Goal: Task Accomplishment & Management: Use online tool/utility

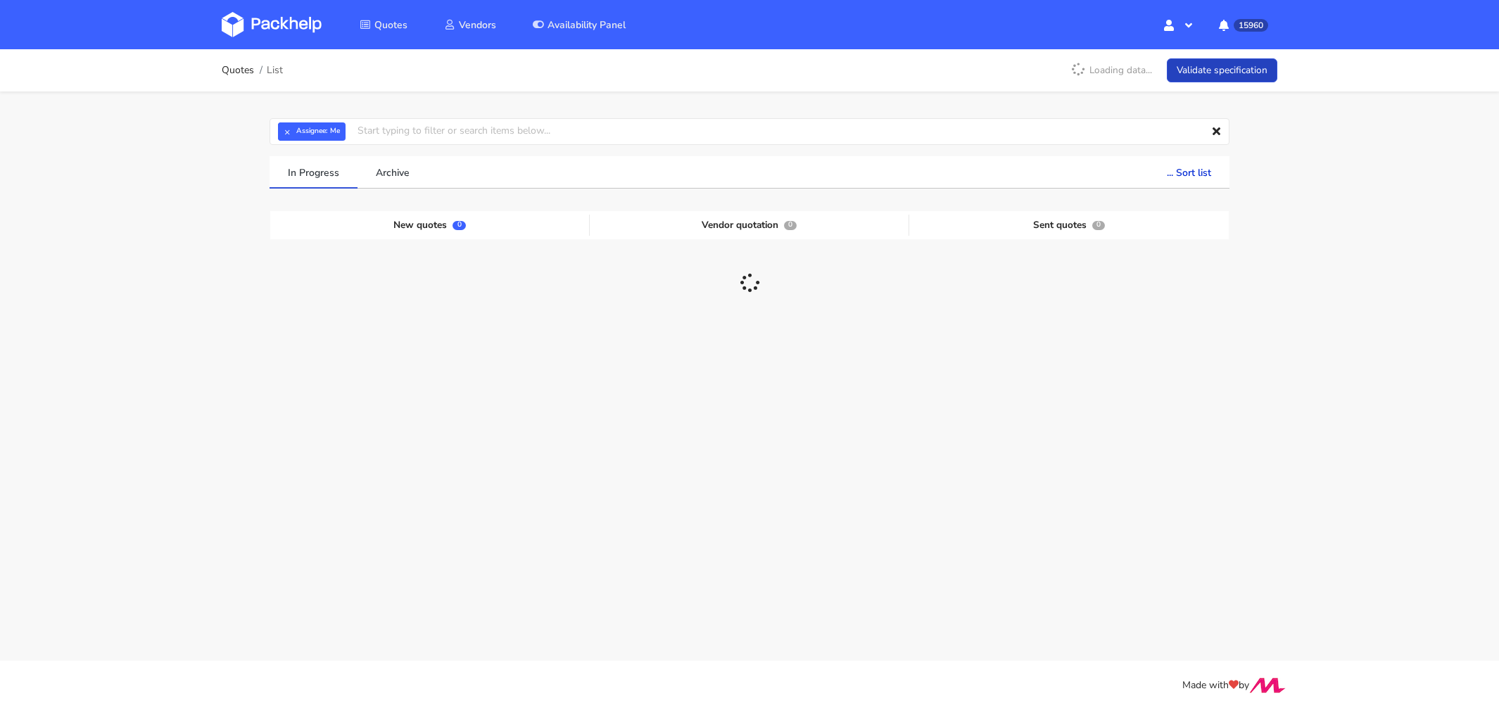
click at [1235, 64] on link "Validate specification" at bounding box center [1222, 70] width 111 height 25
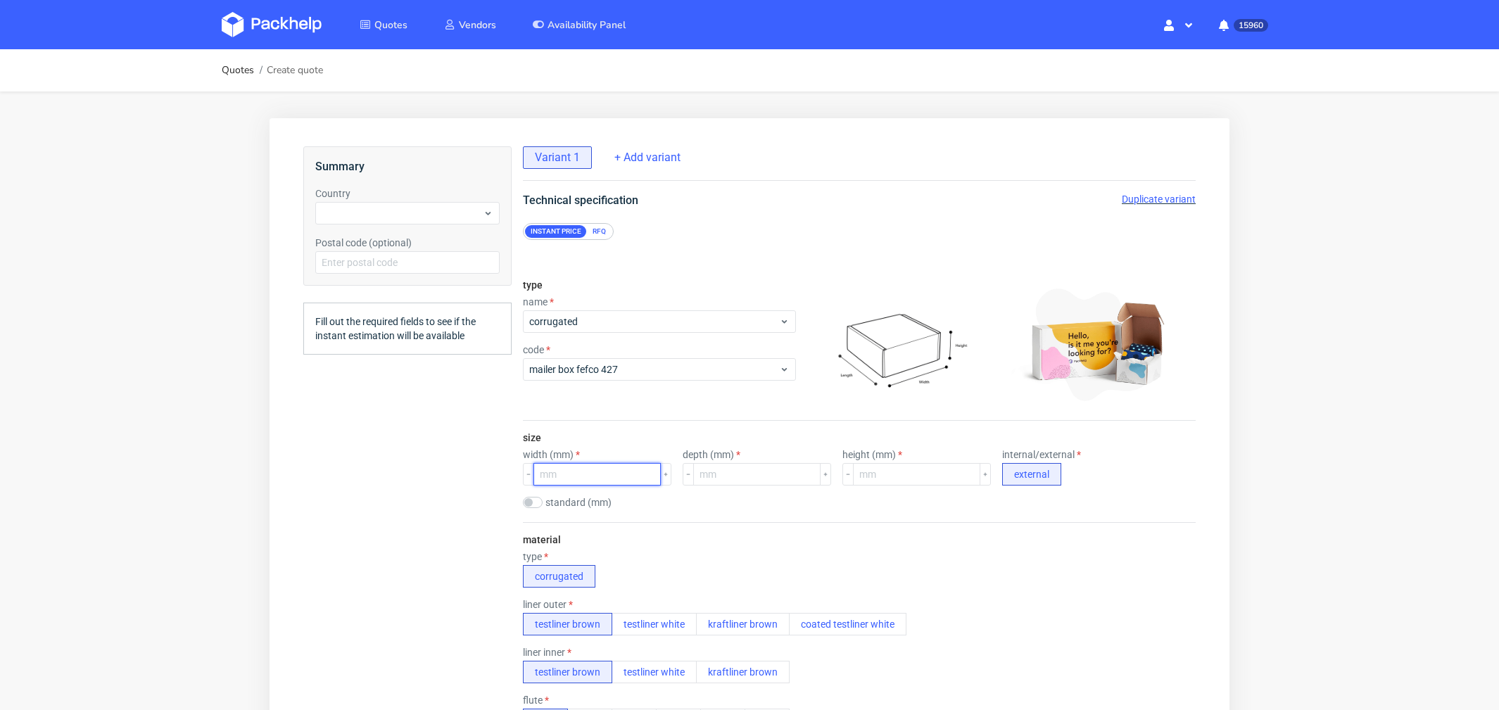
click at [575, 481] on input "number" at bounding box center [597, 474] width 127 height 23
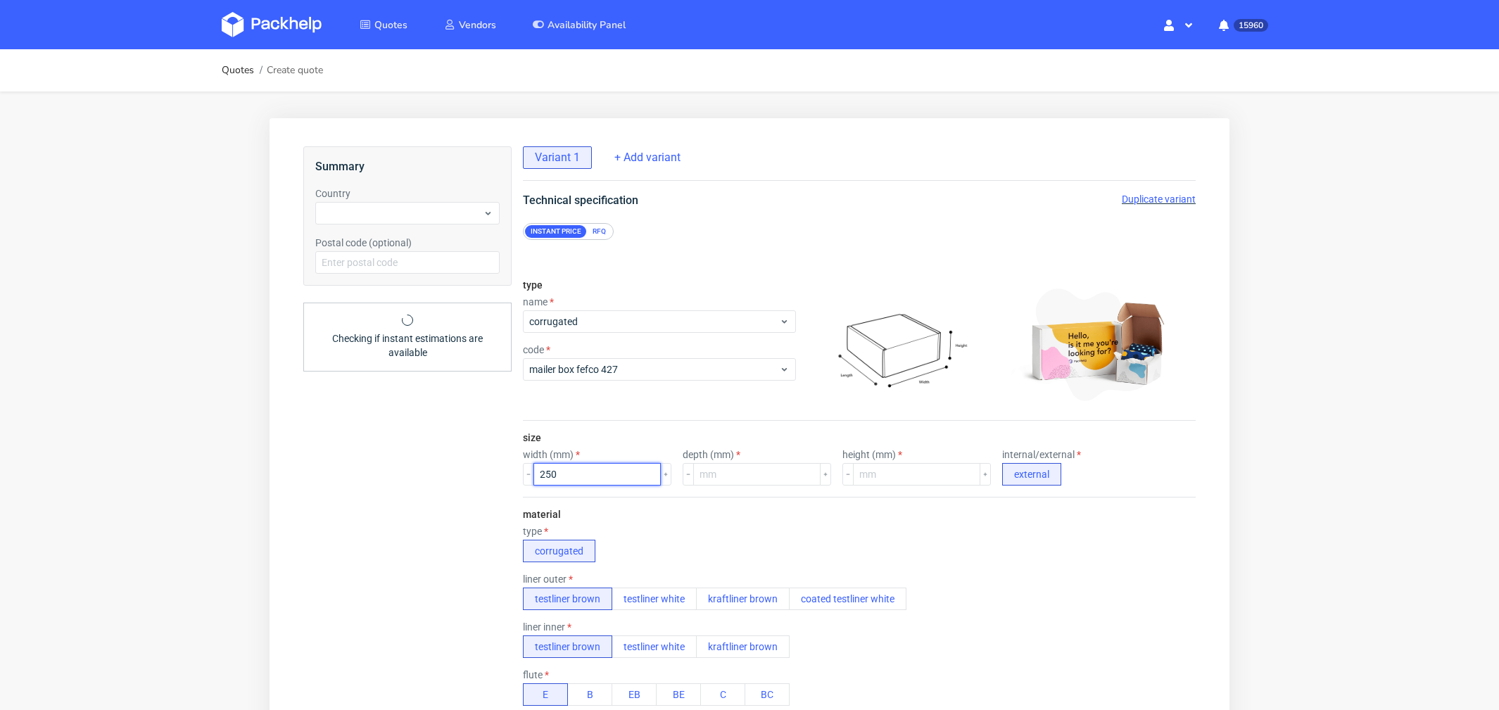
type input "250"
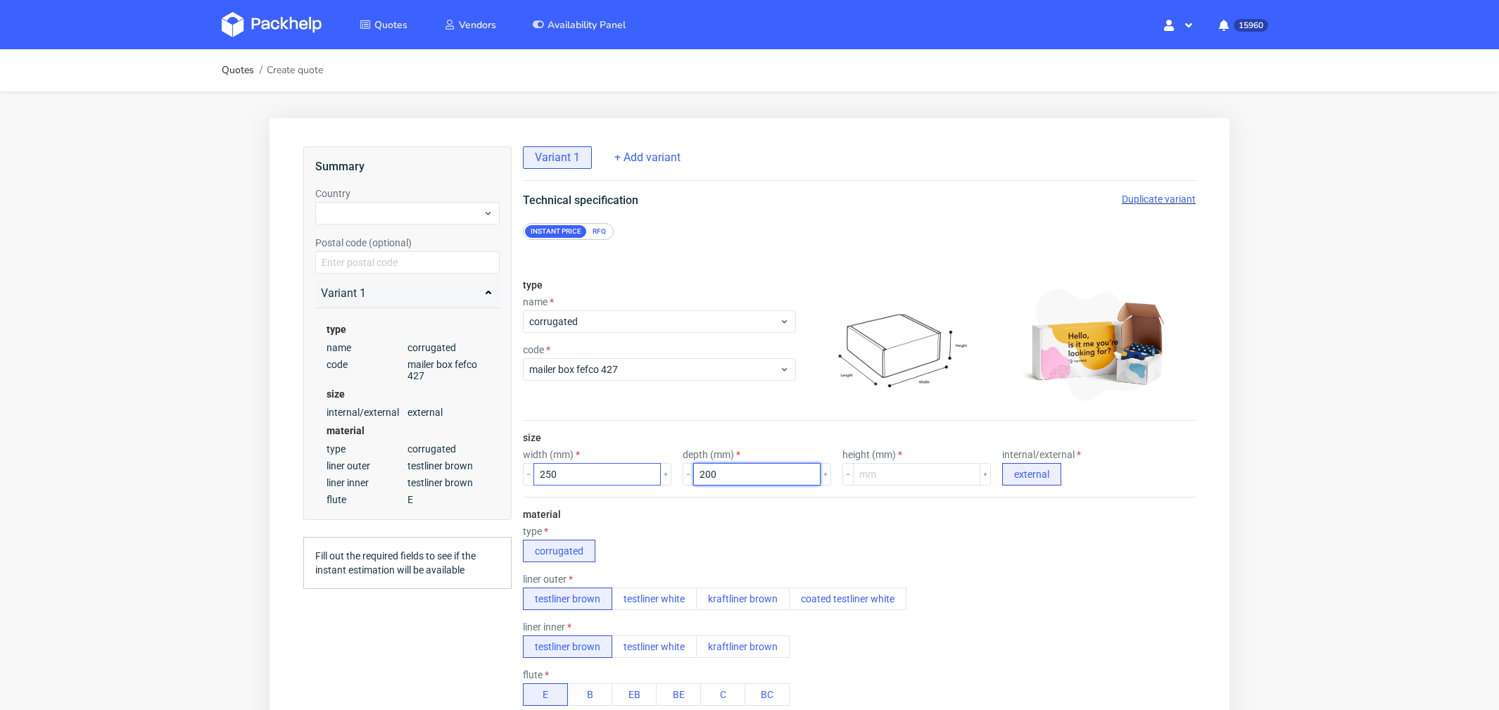
type input "200"
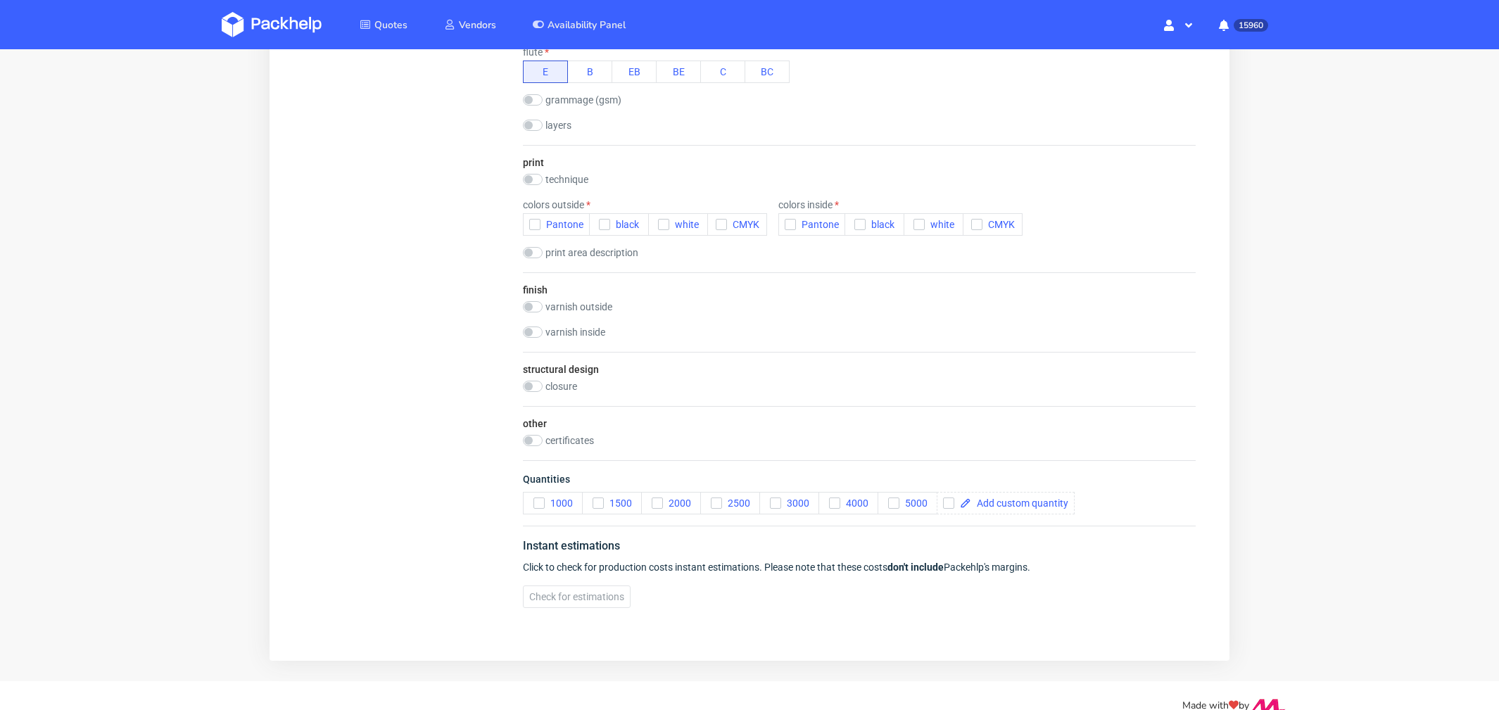
scroll to position [636, 0]
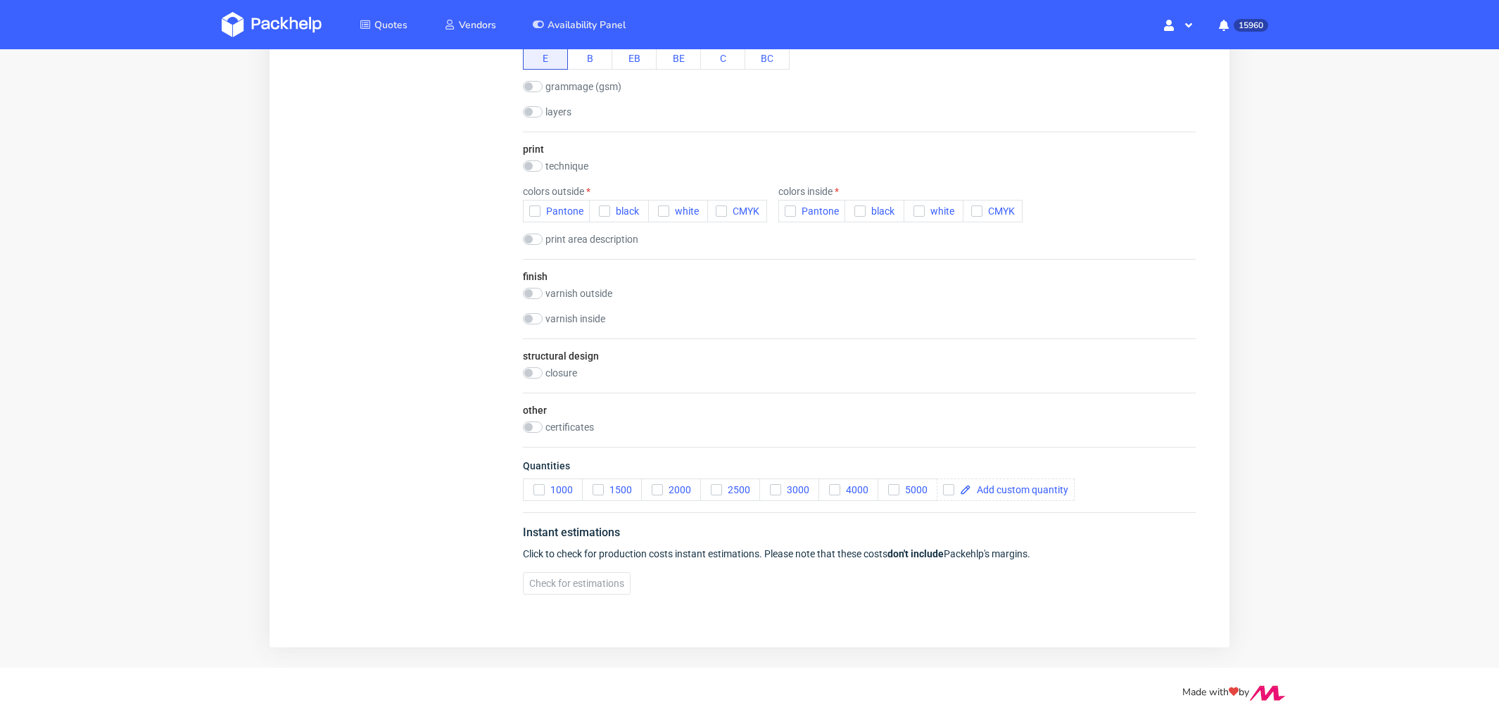
type input "100"
click at [571, 192] on div "colors outside Pantone black white CMYK" at bounding box center [645, 204] width 244 height 37
click at [570, 206] on span "Pantone" at bounding box center [562, 211] width 43 height 11
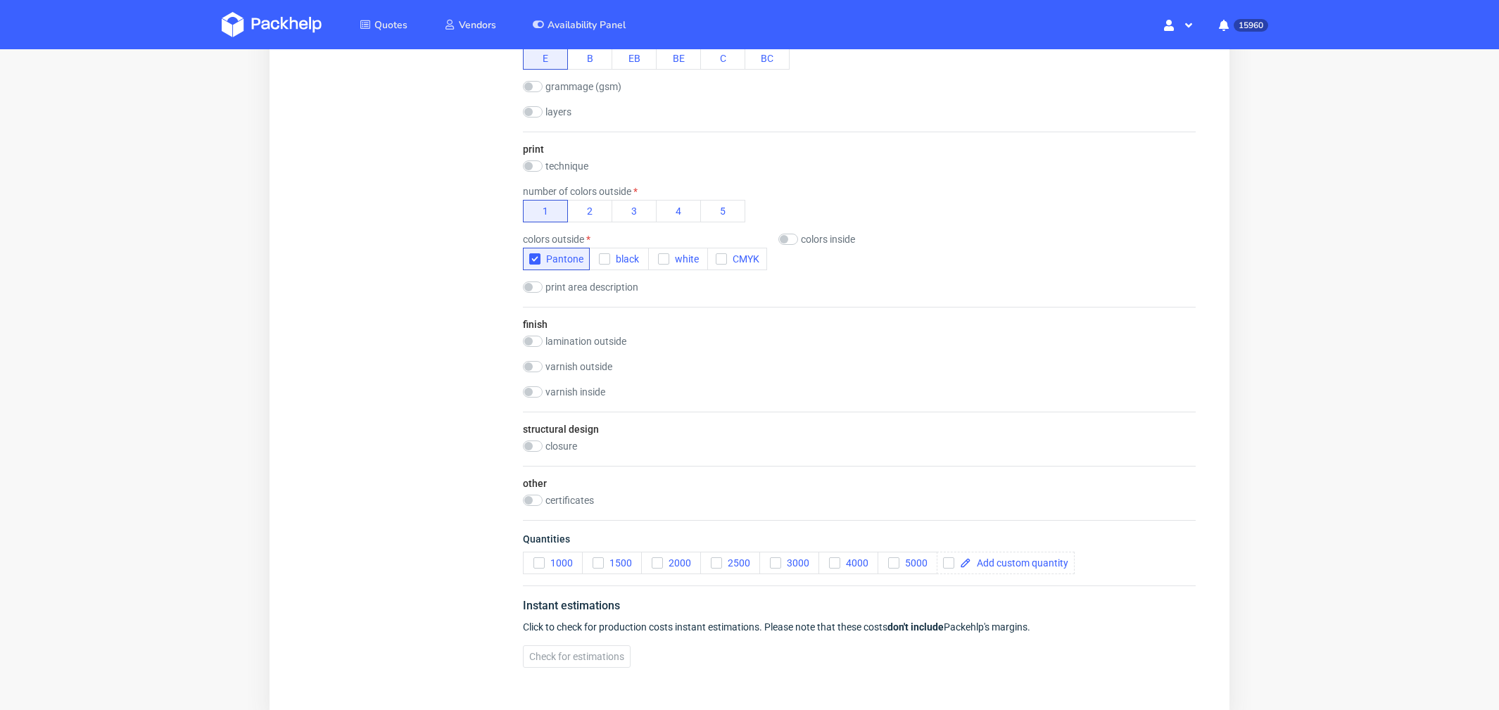
click at [562, 441] on label "closure" at bounding box center [562, 446] width 32 height 11
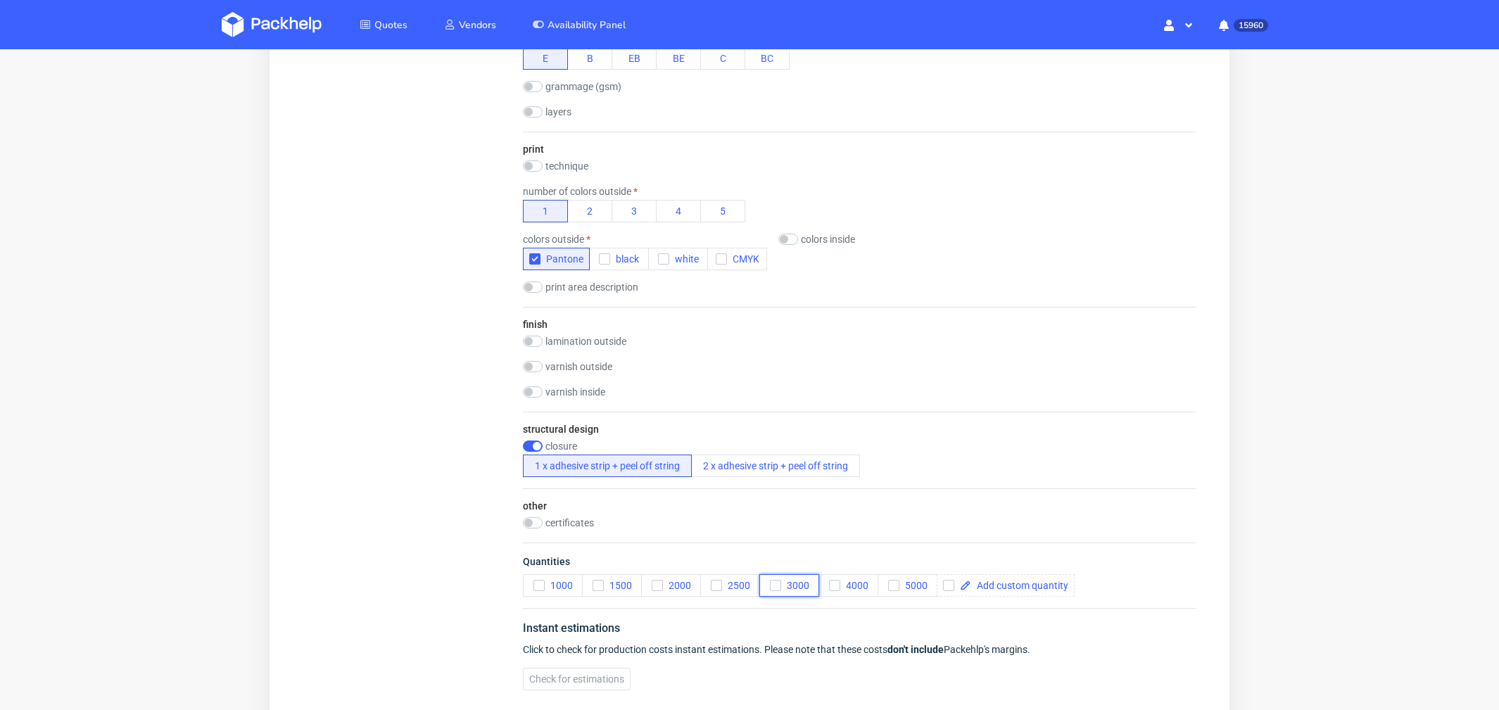
click at [786, 580] on span "3000" at bounding box center [795, 585] width 28 height 11
click at [563, 675] on span "Check for estimations" at bounding box center [576, 679] width 95 height 10
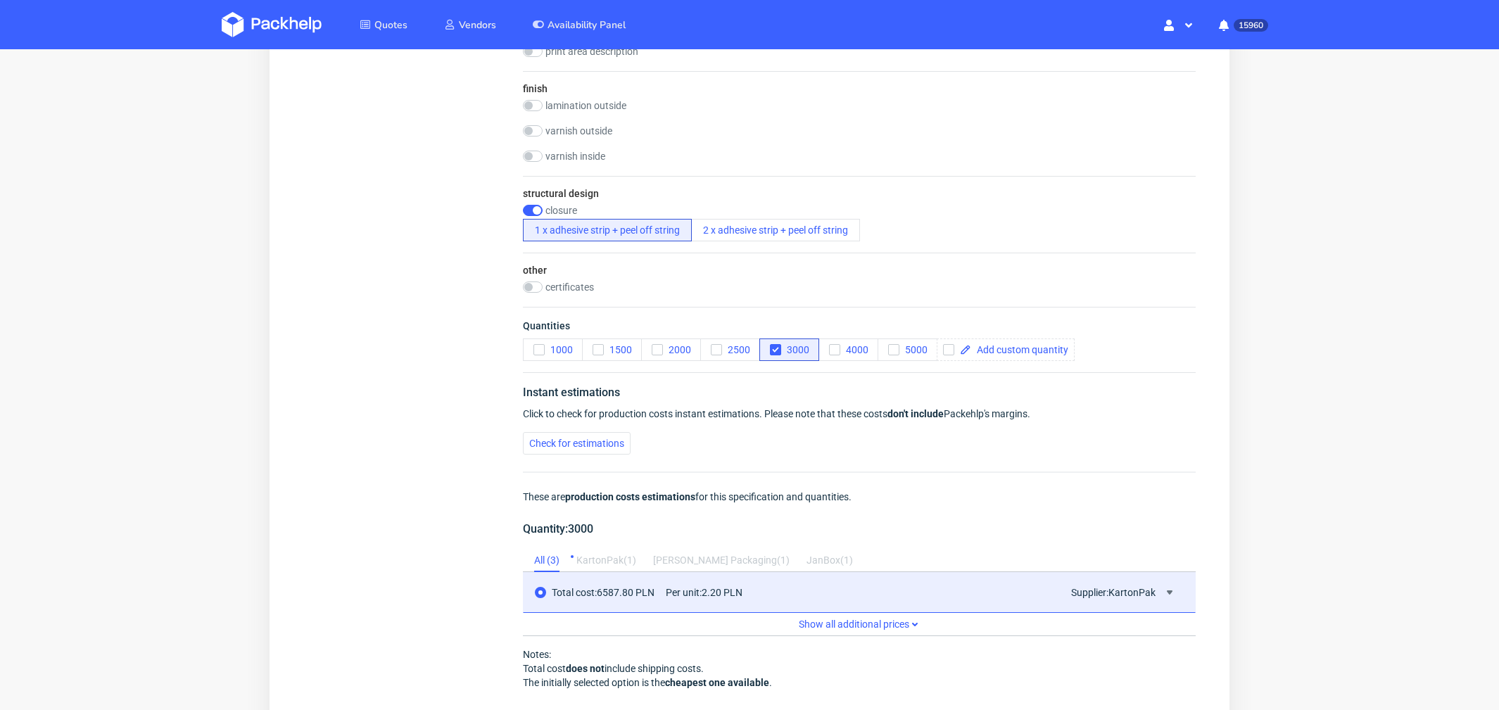
scroll to position [1001, 0]
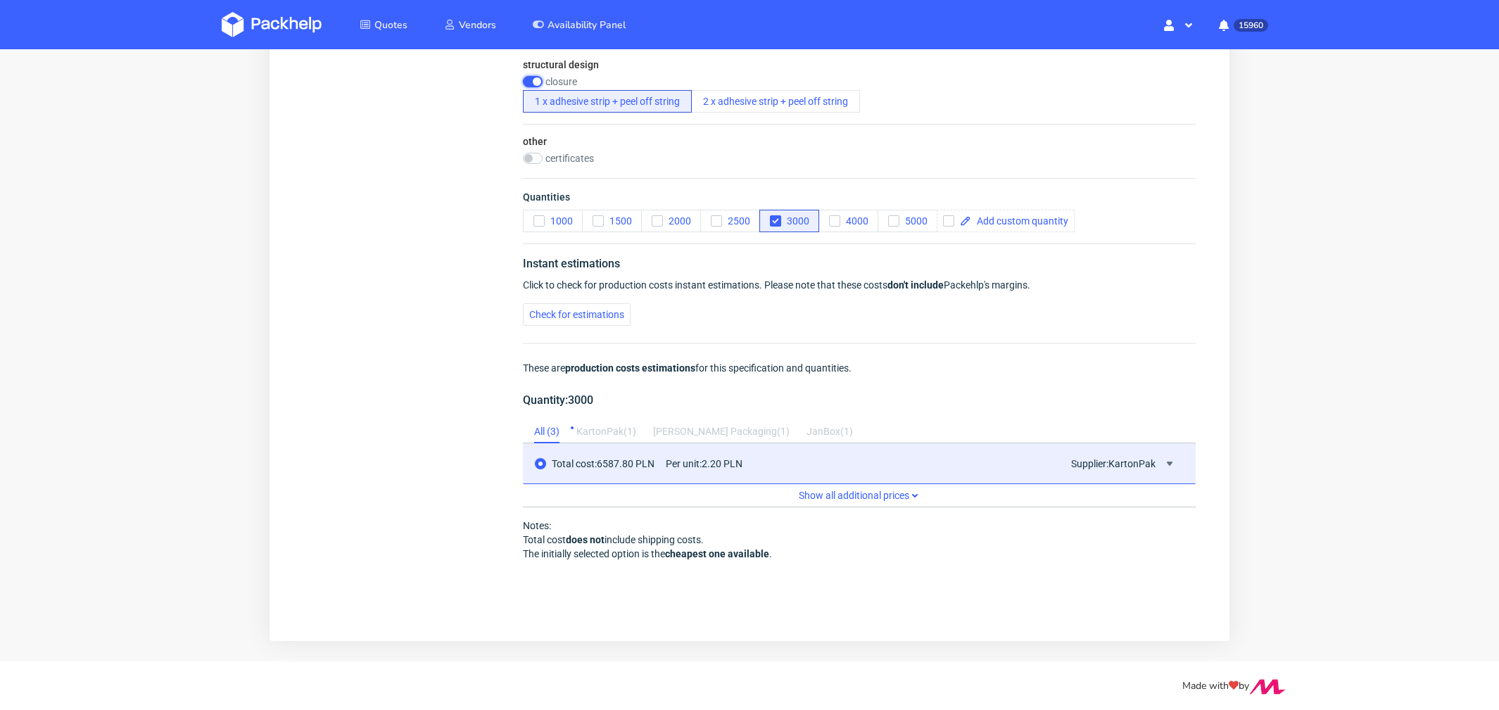
click at [539, 76] on input "checkbox" at bounding box center [533, 81] width 20 height 11
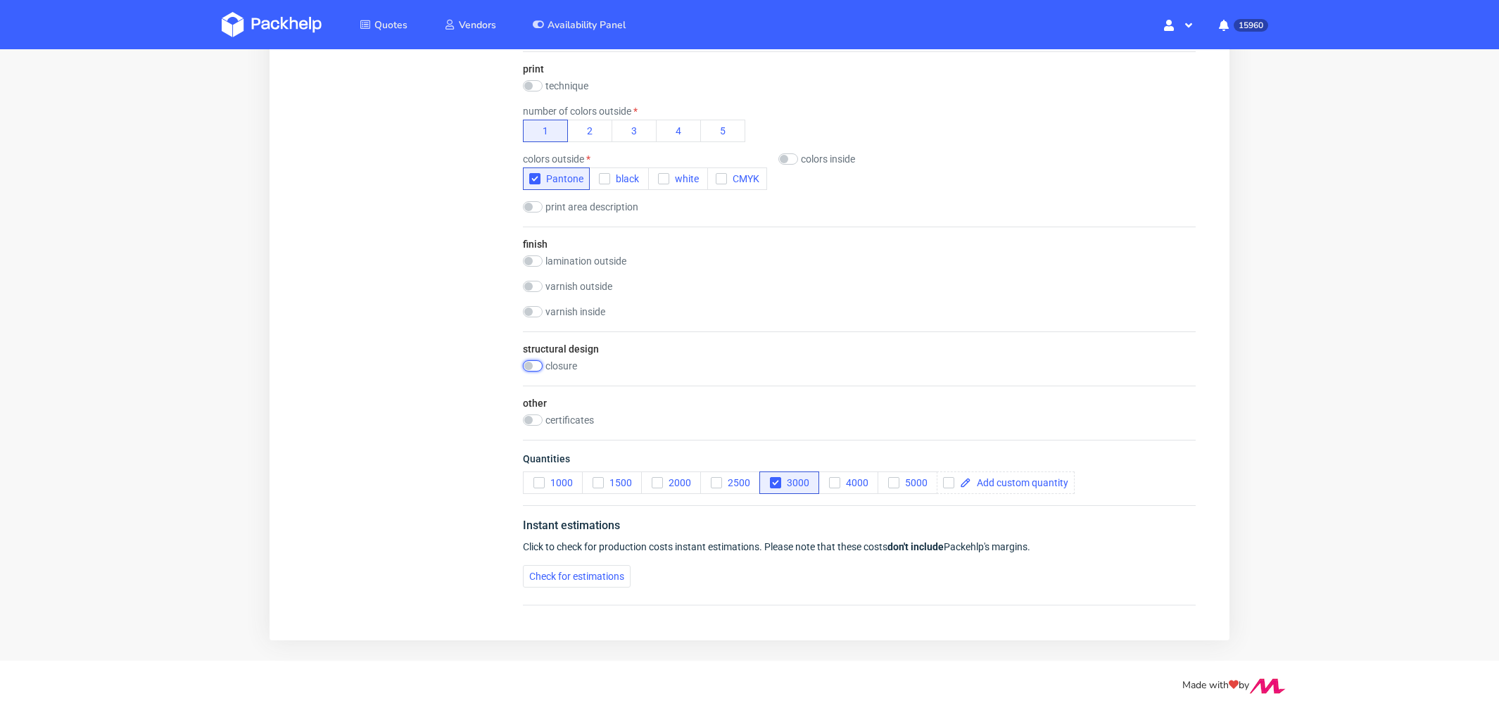
scroll to position [716, 0]
click at [555, 584] on button "Check for estimations" at bounding box center [577, 577] width 108 height 23
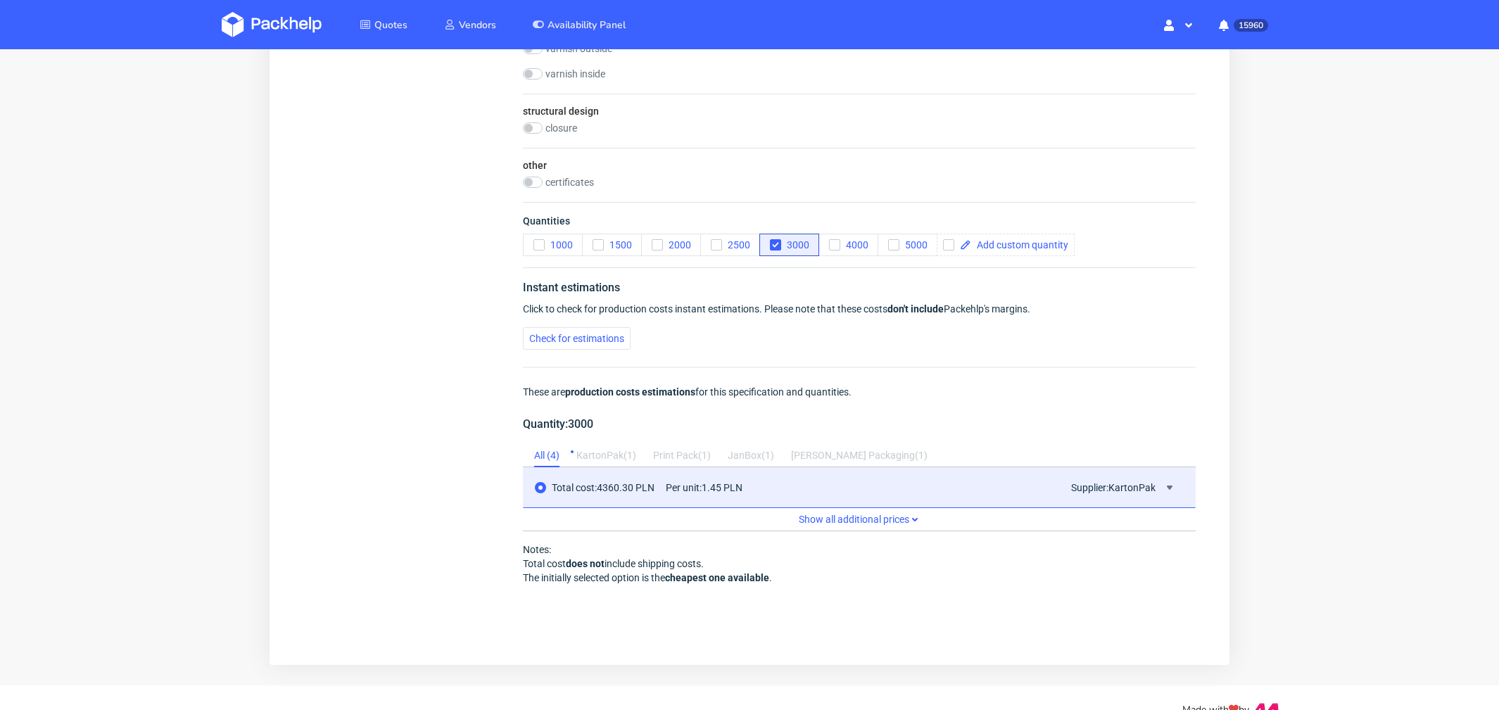
scroll to position [0, 0]
click at [533, 119] on div "structural design closure 1 x adhesive strip + peel off string 2 x adhesive str…" at bounding box center [859, 121] width 673 height 54
click at [533, 129] on input "checkbox" at bounding box center [533, 127] width 20 height 11
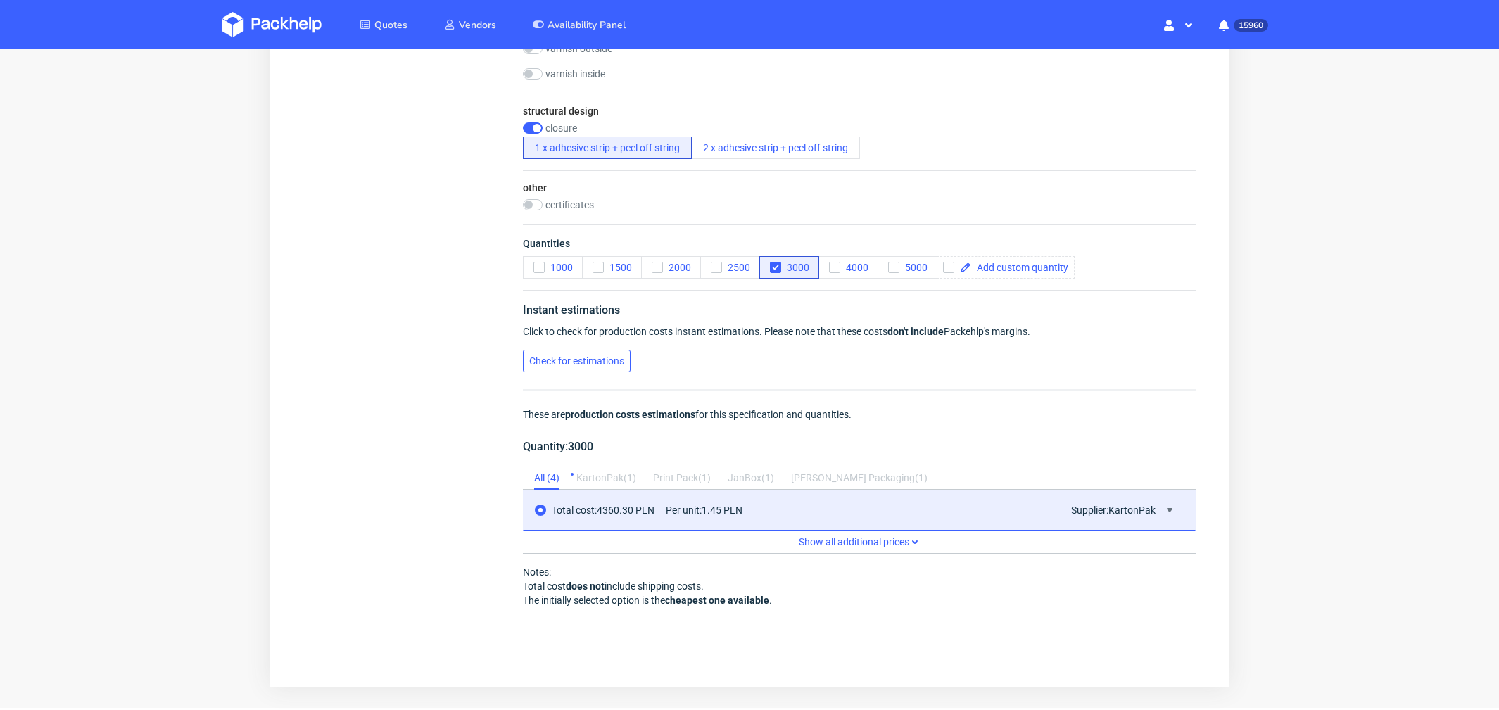
click at [584, 363] on span "Check for estimations" at bounding box center [576, 361] width 95 height 10
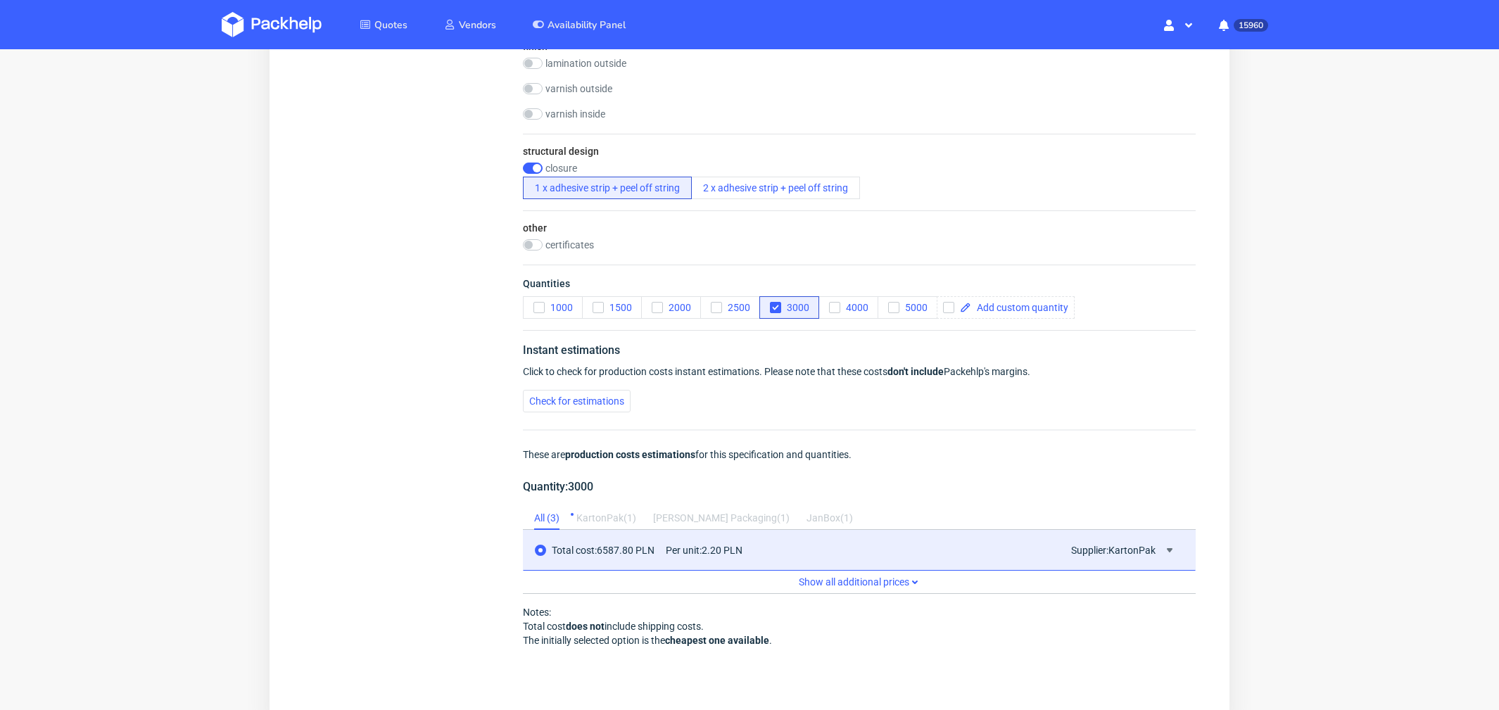
scroll to position [922, 0]
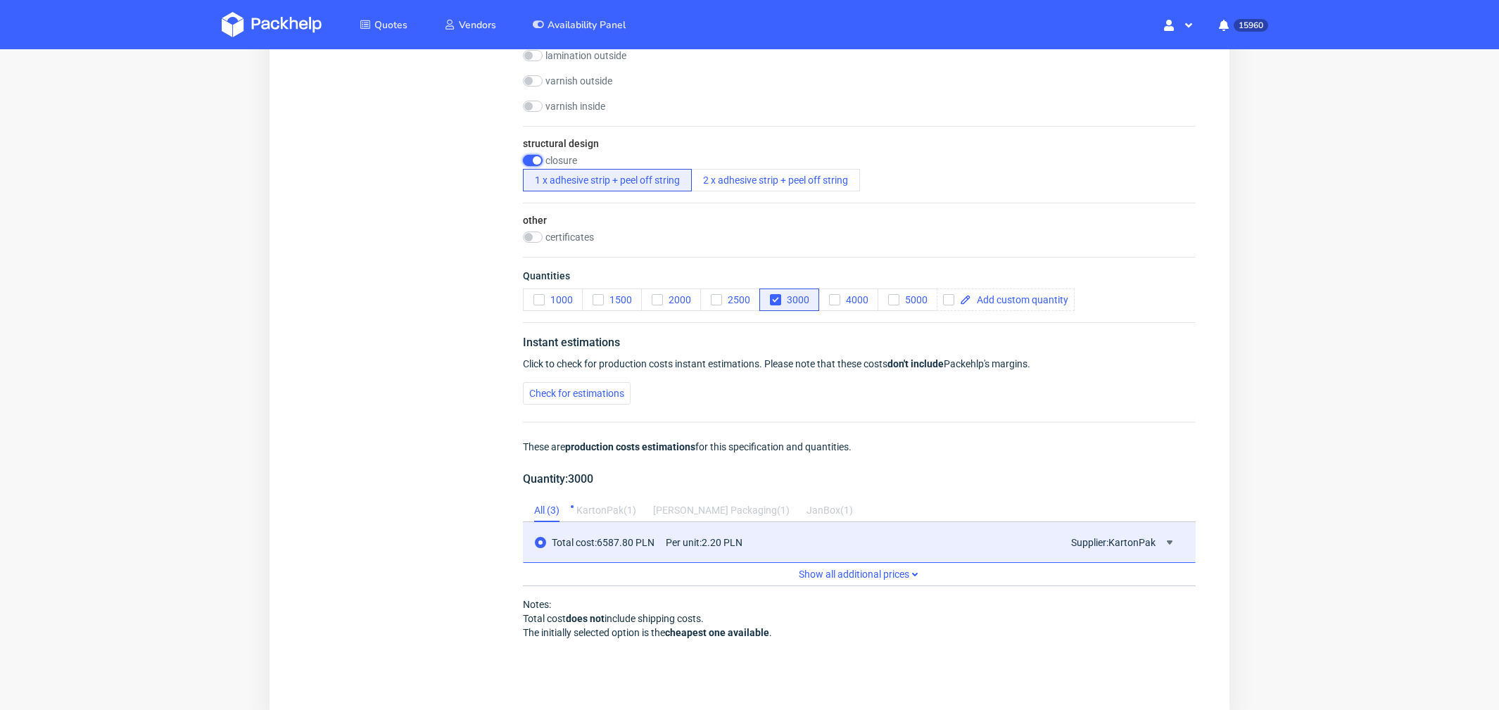
click at [531, 155] on input "checkbox" at bounding box center [533, 160] width 20 height 11
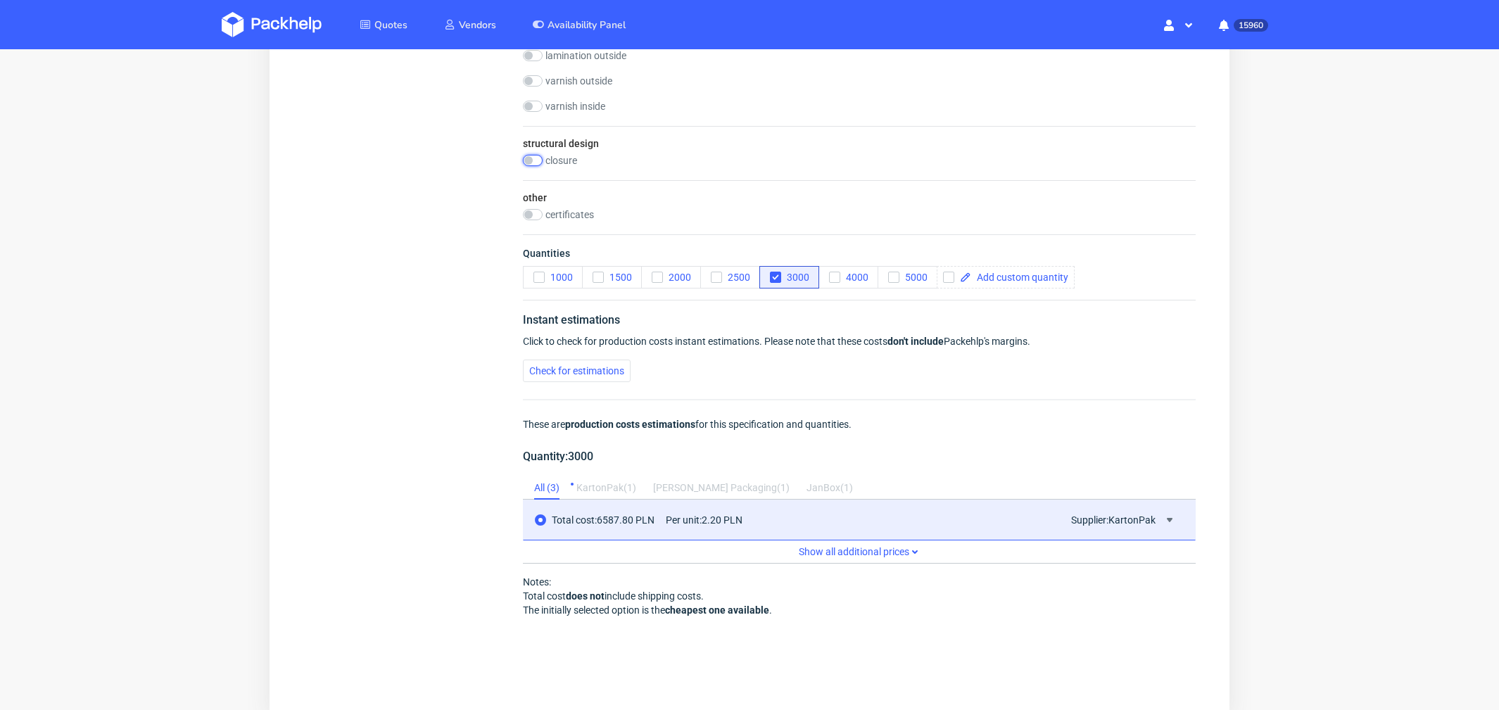
scroll to position [0, 0]
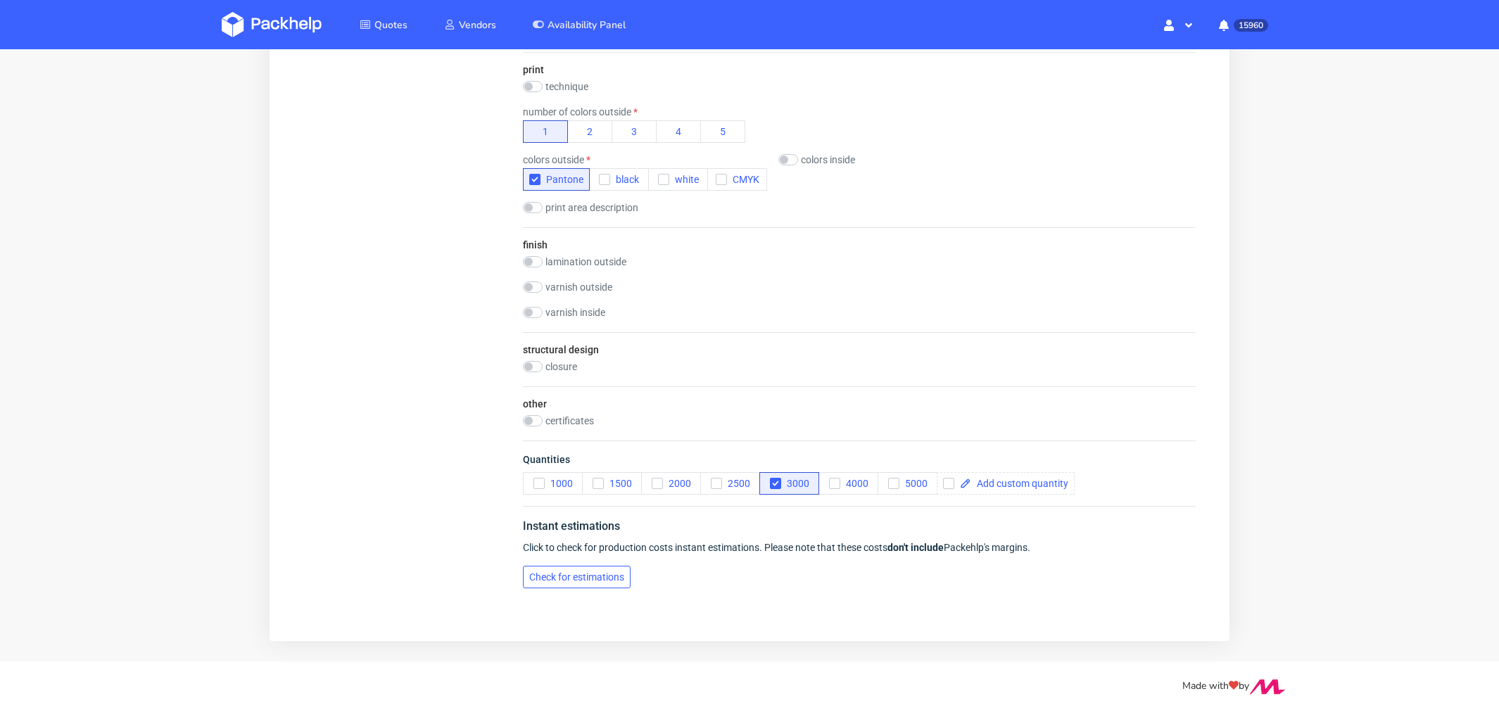
click at [608, 577] on span "Check for estimations" at bounding box center [576, 577] width 95 height 10
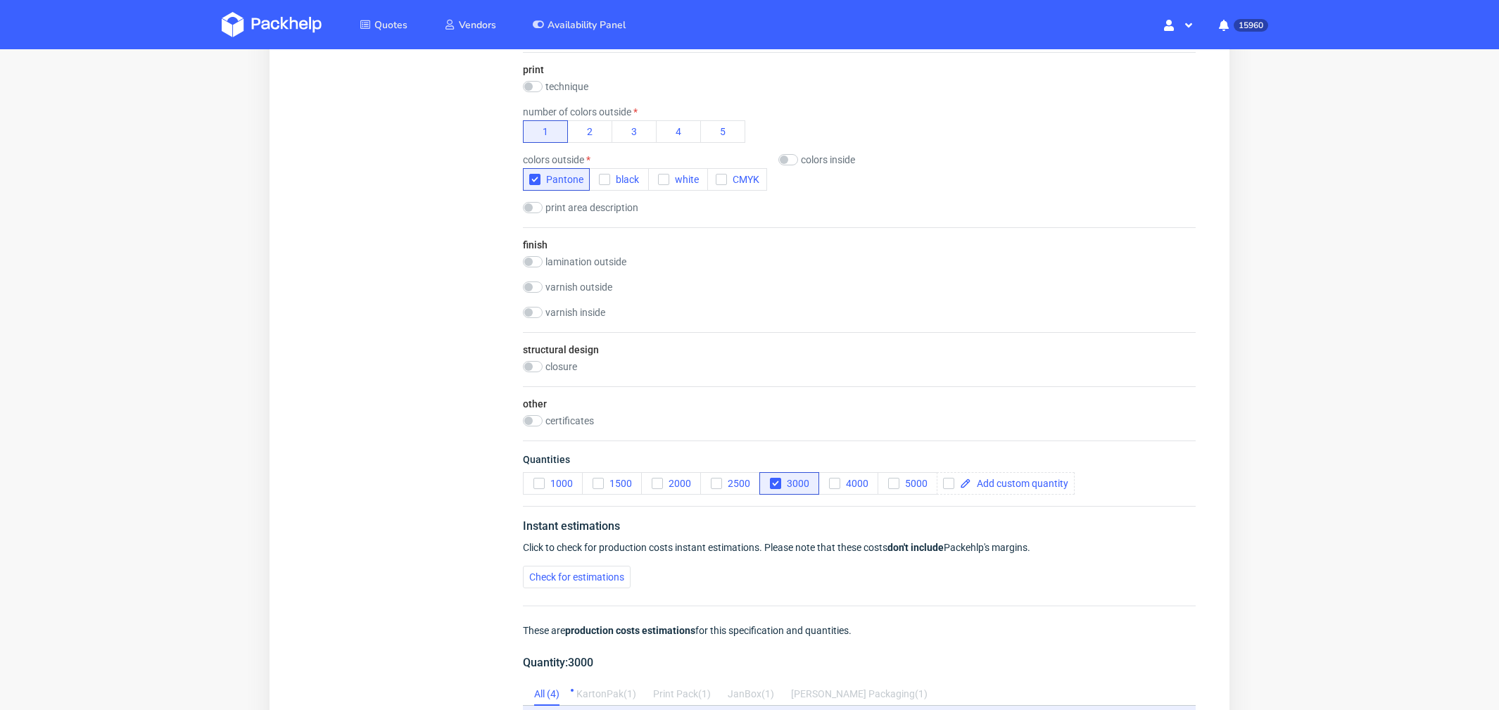
scroll to position [919, 0]
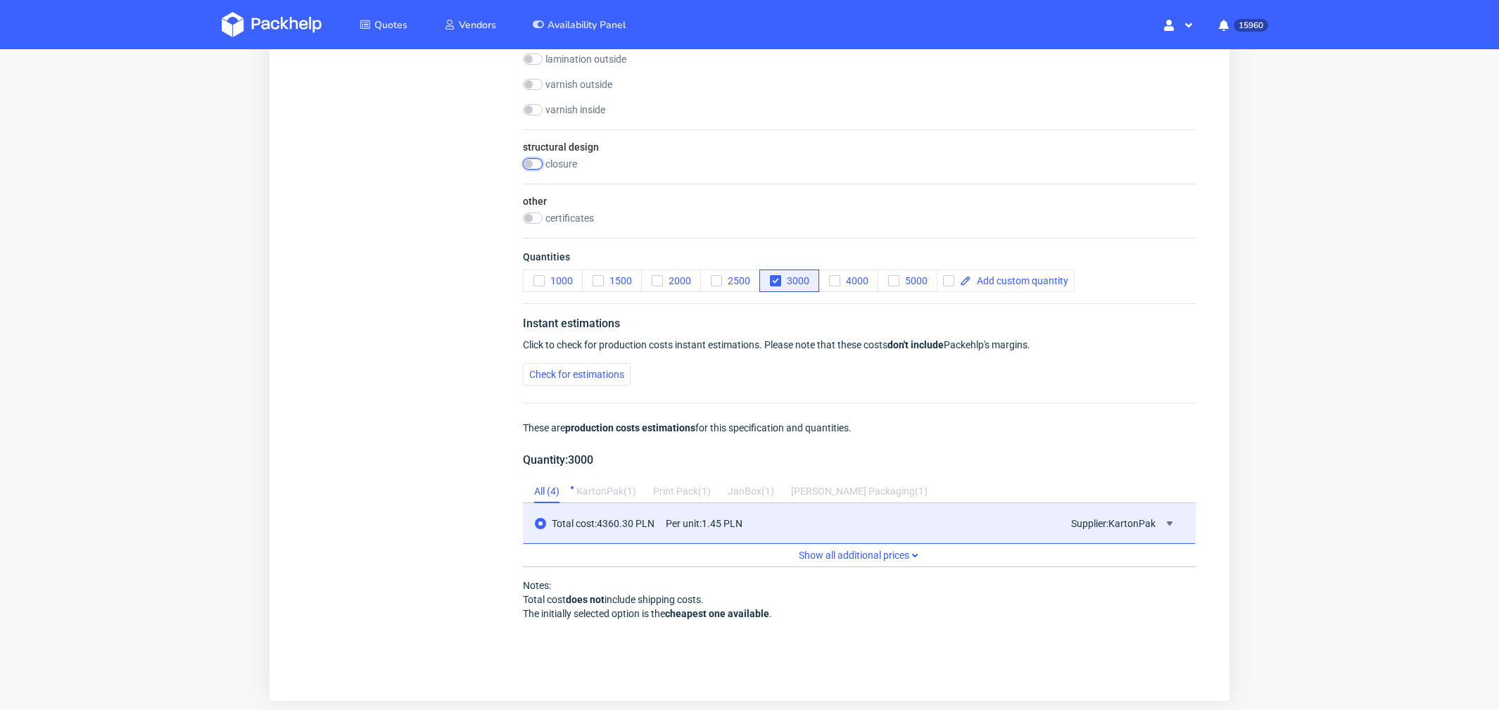
click at [541, 158] on input "checkbox" at bounding box center [533, 163] width 20 height 11
checkbox input "true"
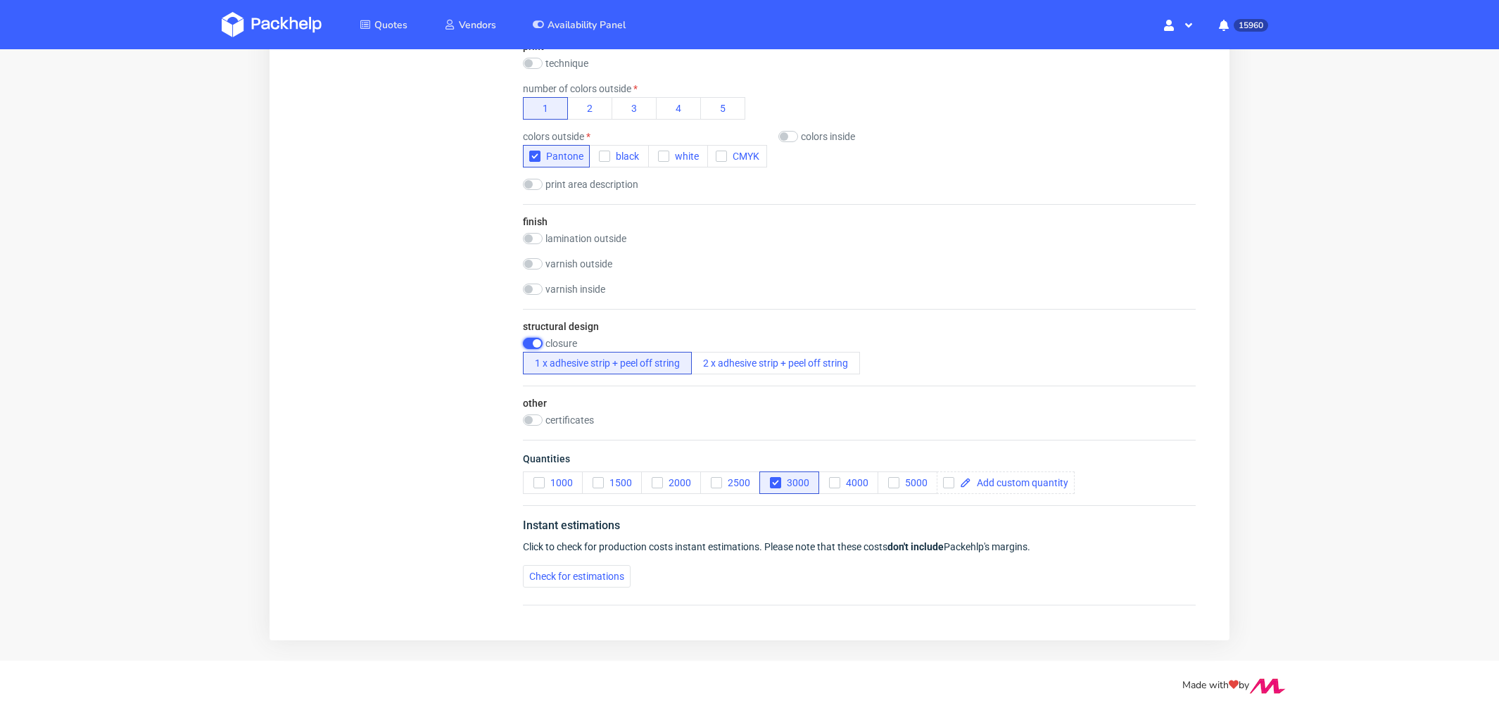
scroll to position [738, 0]
click at [587, 572] on span "Check for estimations" at bounding box center [576, 577] width 95 height 10
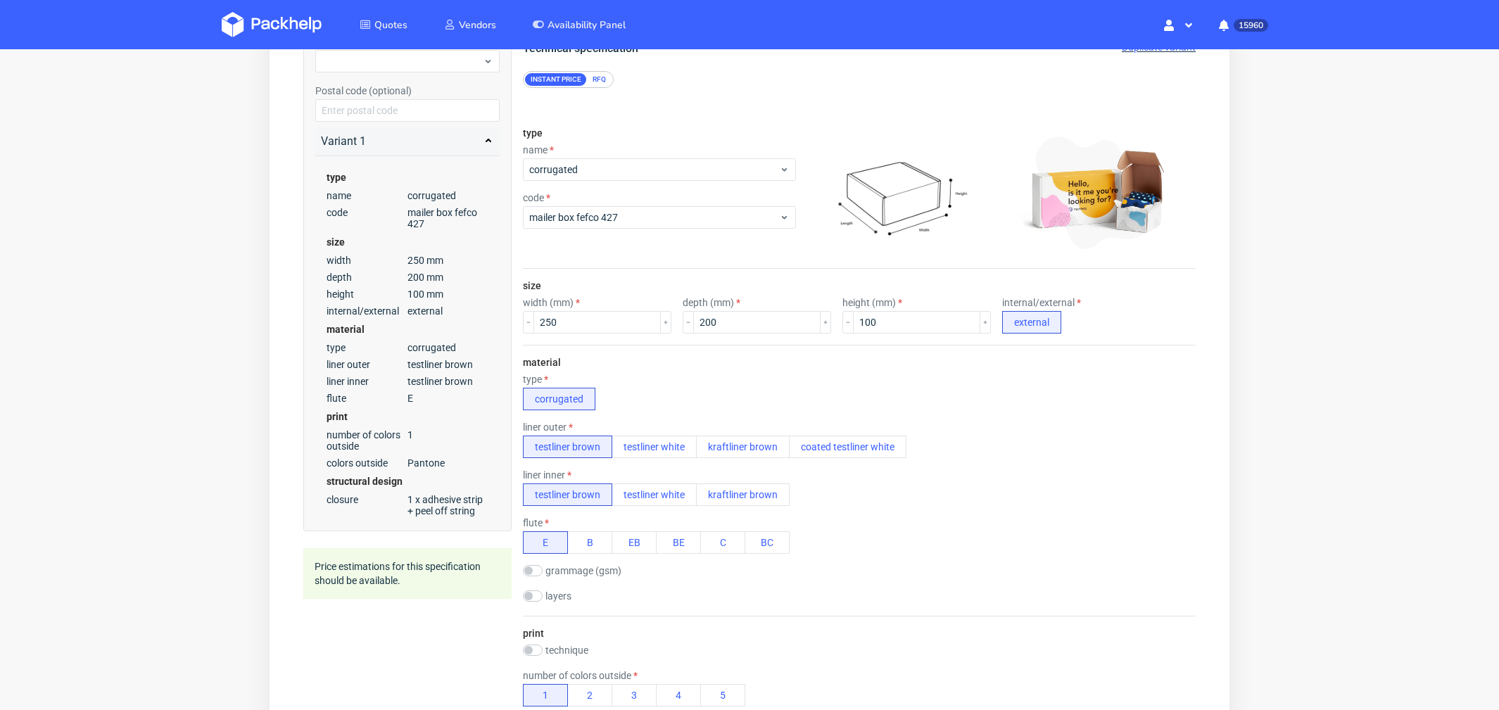
scroll to position [151, 0]
